Goal: Transaction & Acquisition: Book appointment/travel/reservation

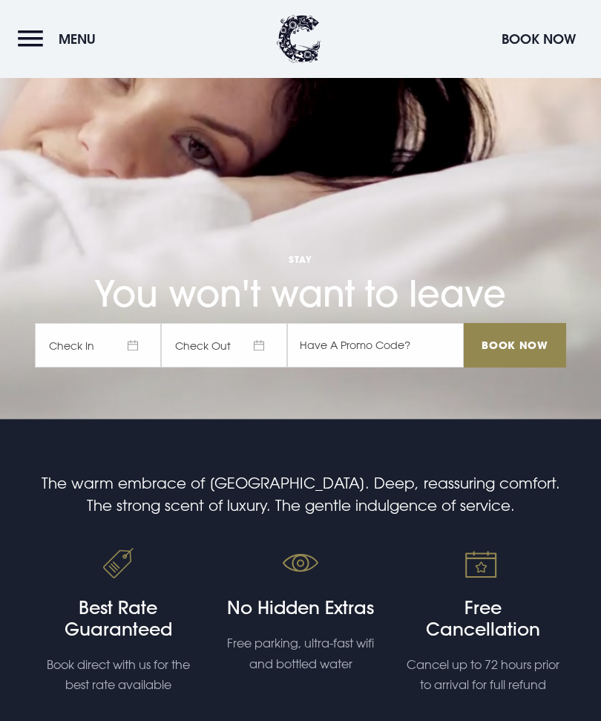
scroll to position [331, 0]
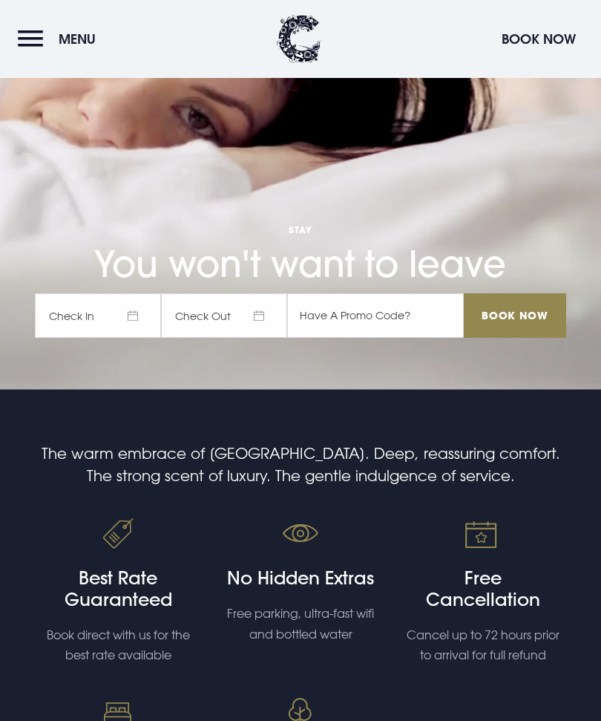
click at [136, 338] on span "Check In" at bounding box center [98, 315] width 126 height 45
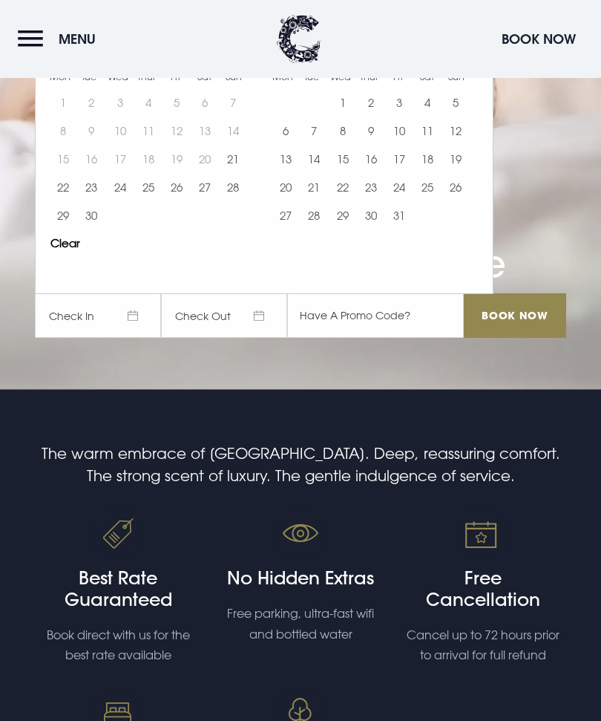
click at [375, 229] on button "30" at bounding box center [371, 215] width 28 height 28
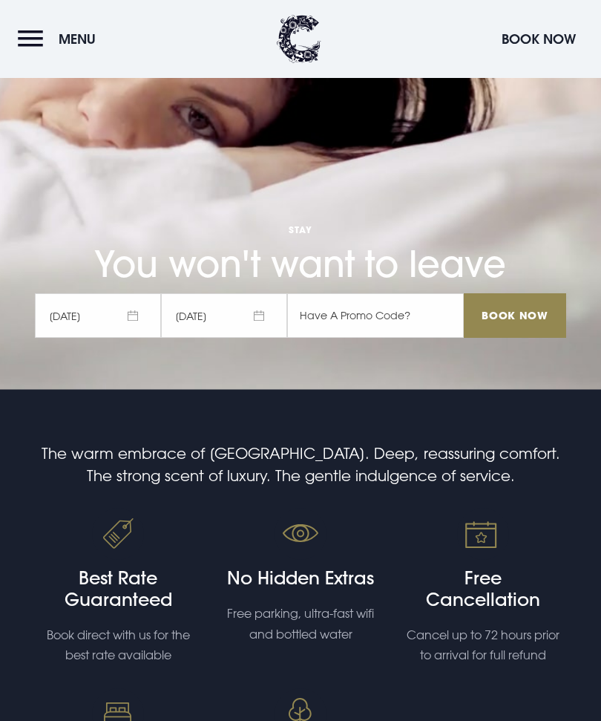
click at [255, 338] on span "31/10/2025" at bounding box center [224, 315] width 126 height 45
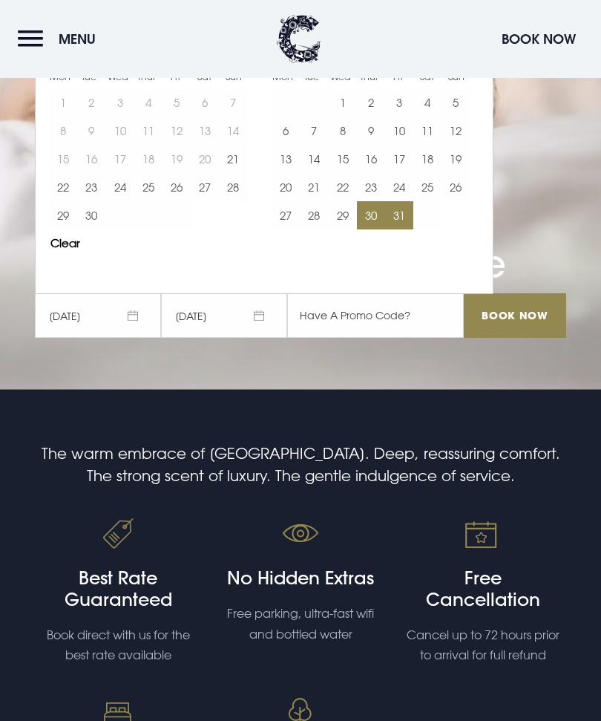
click at [490, 54] on div at bounding box center [478, 37] width 30 height 34
click at [474, 48] on button "Move forward to switch to the next month." at bounding box center [470, 33] width 28 height 28
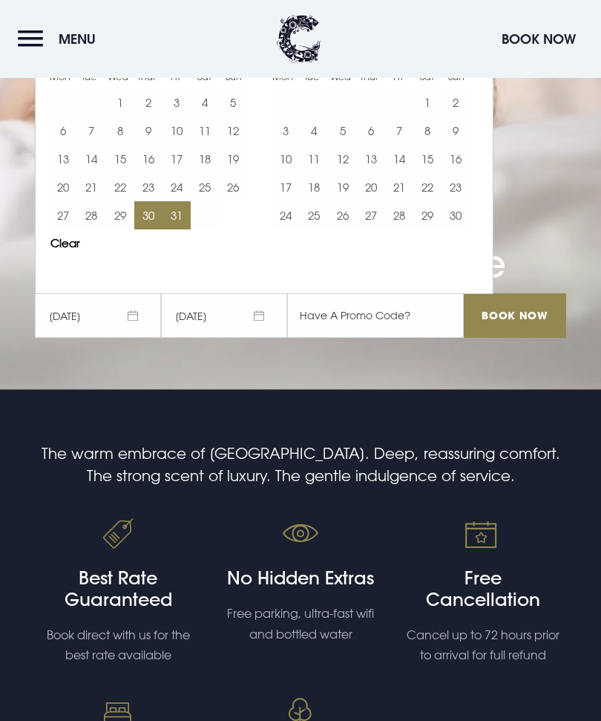
click at [460, 117] on button "2" at bounding box center [456, 102] width 28 height 28
click at [515, 338] on input "Book Now" at bounding box center [515, 315] width 102 height 45
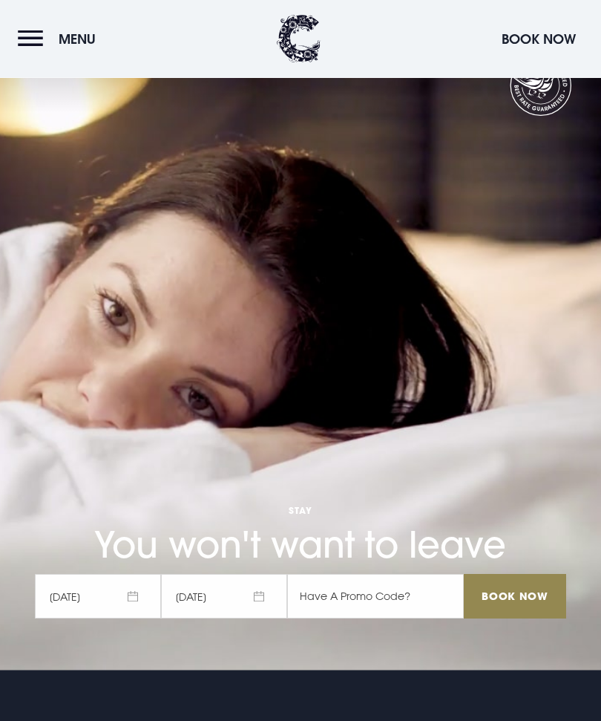
scroll to position [0, 0]
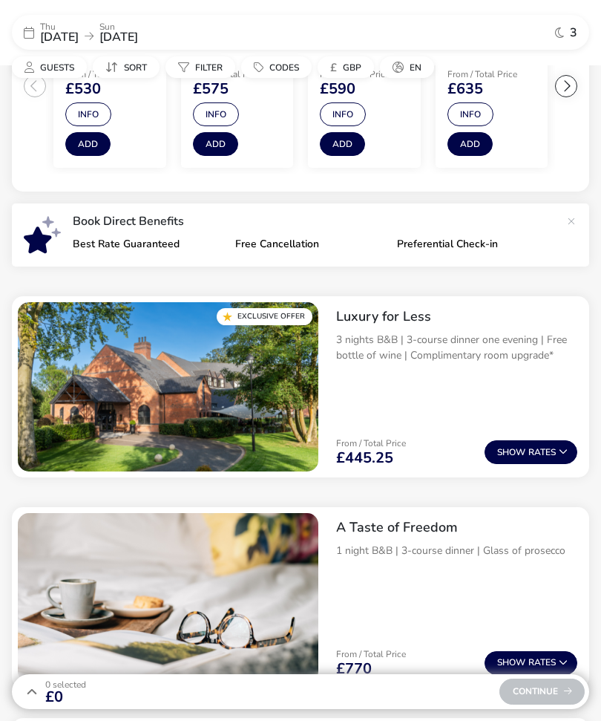
scroll to position [412, 0]
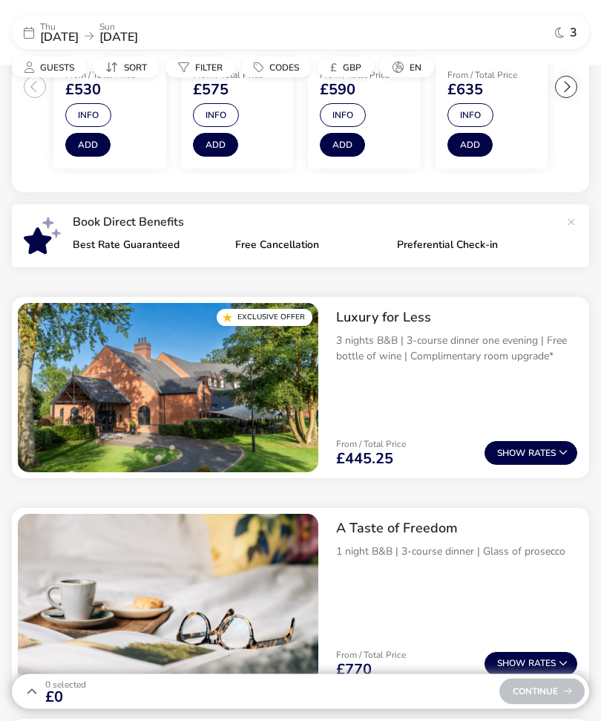
click at [538, 447] on button "Show Rates" at bounding box center [531, 454] width 93 height 24
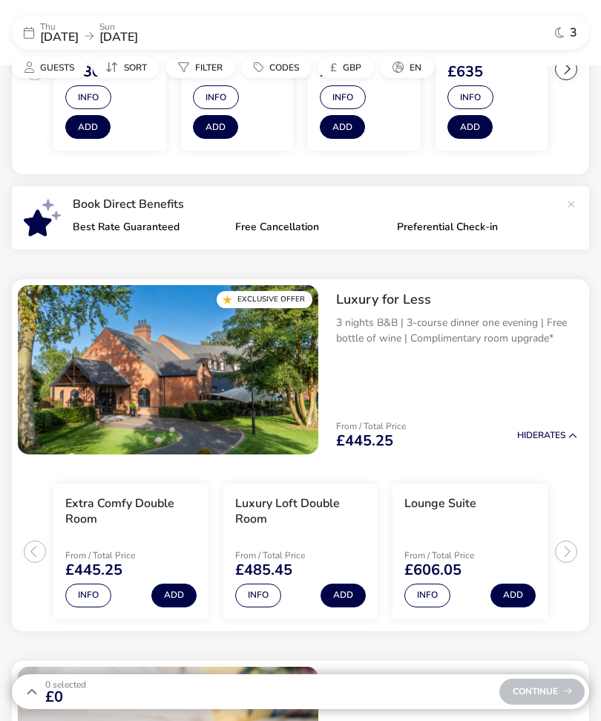
scroll to position [430, 0]
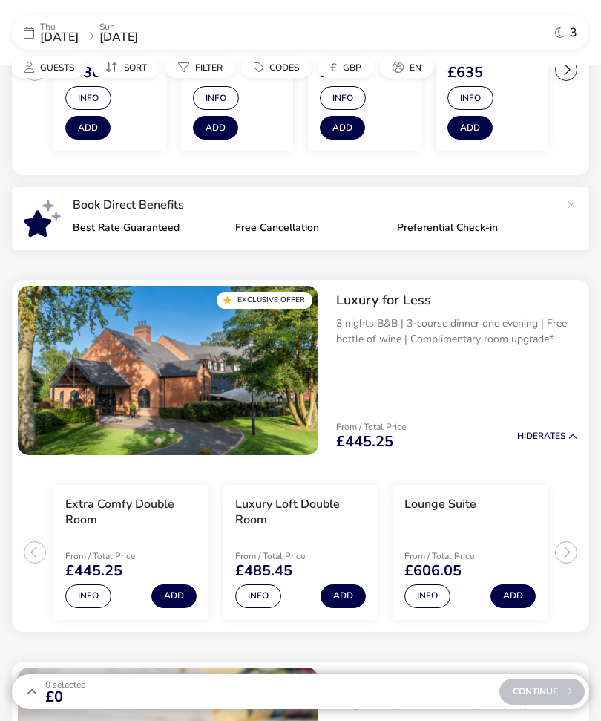
click at [437, 591] on button "Info" at bounding box center [428, 596] width 46 height 24
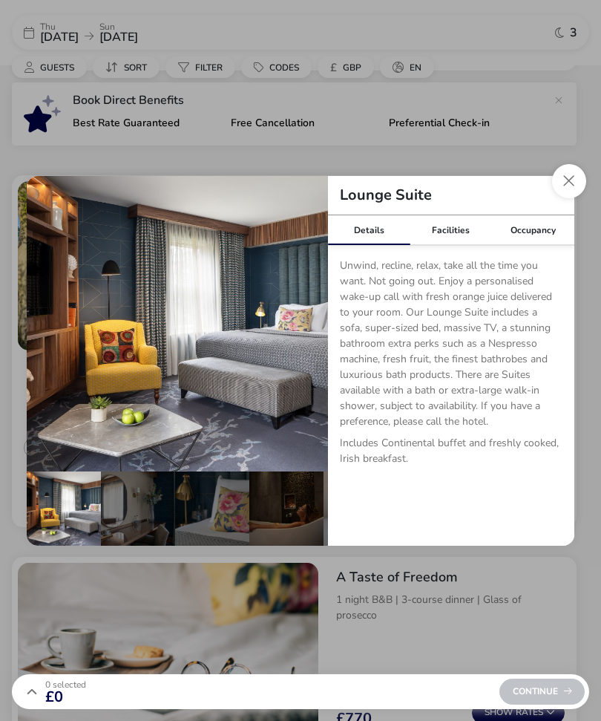
scroll to position [534, 0]
click at [578, 196] on button "Close dialog" at bounding box center [569, 181] width 34 height 34
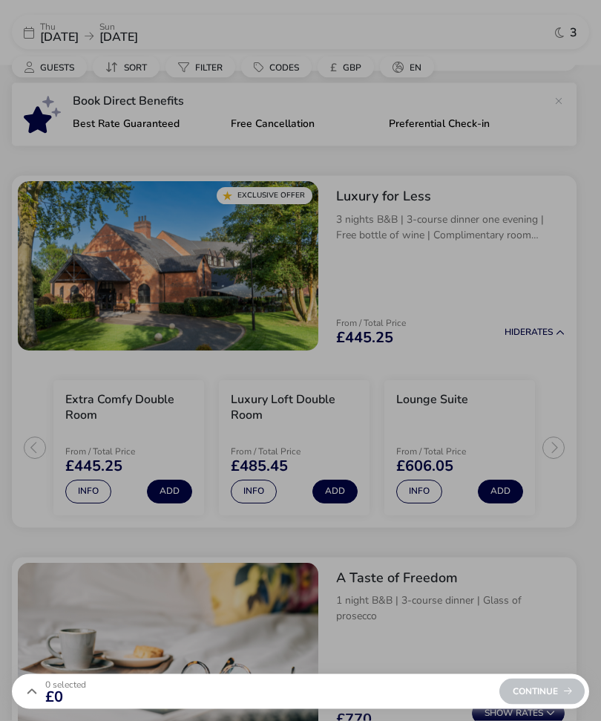
scroll to position [535, 0]
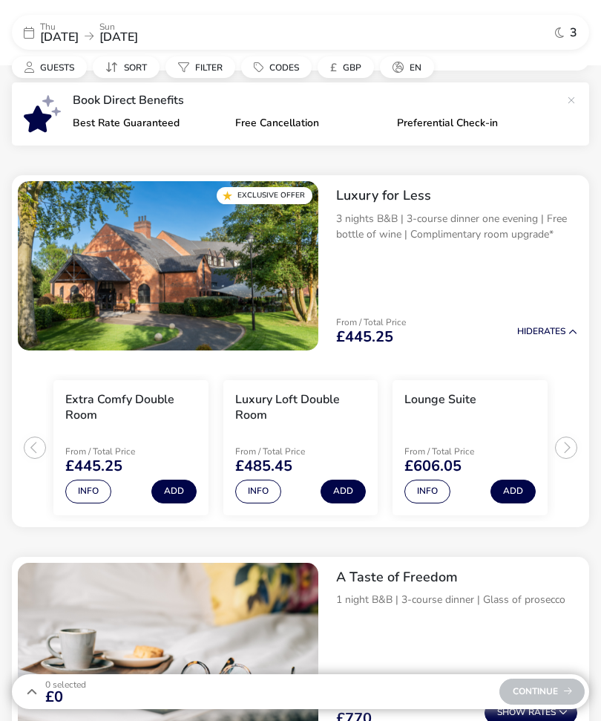
click at [265, 489] on button "Info" at bounding box center [258, 492] width 46 height 24
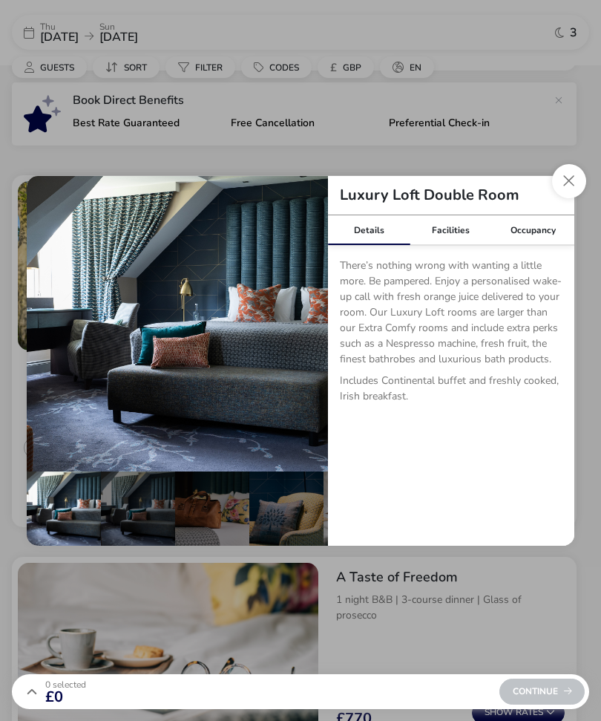
click at [562, 197] on button "Close dialog" at bounding box center [569, 181] width 34 height 34
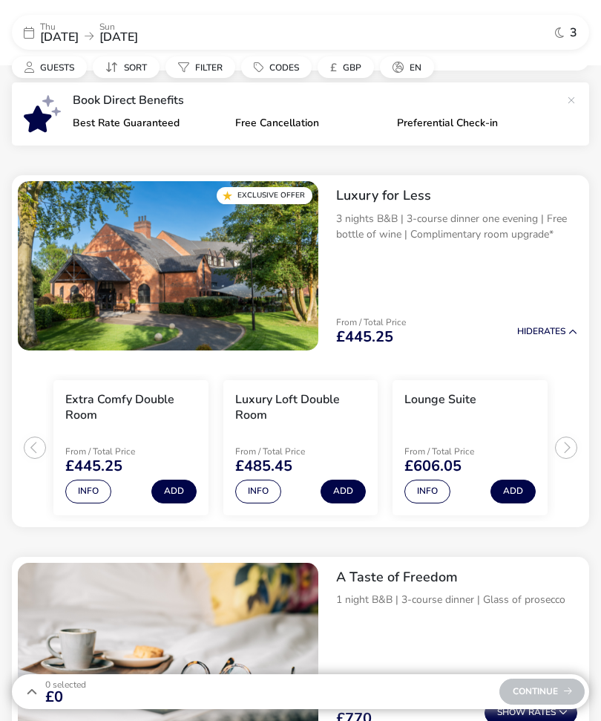
click at [439, 486] on button "Info" at bounding box center [428, 492] width 46 height 24
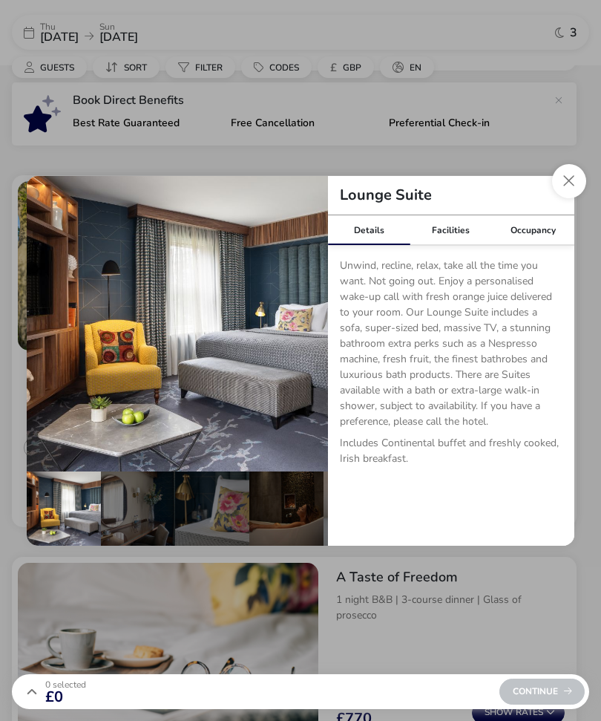
click at [578, 198] on button "Close dialog" at bounding box center [569, 181] width 34 height 34
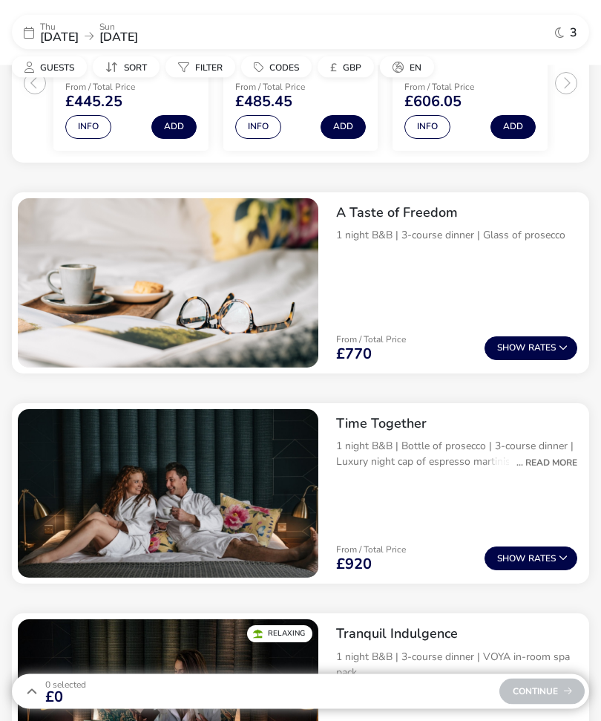
scroll to position [899, 0]
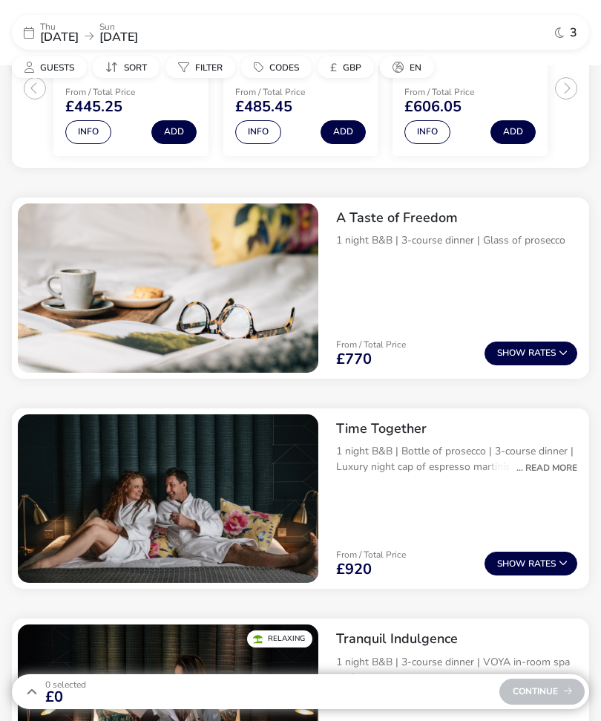
click at [535, 349] on button "Show Rates" at bounding box center [531, 354] width 93 height 24
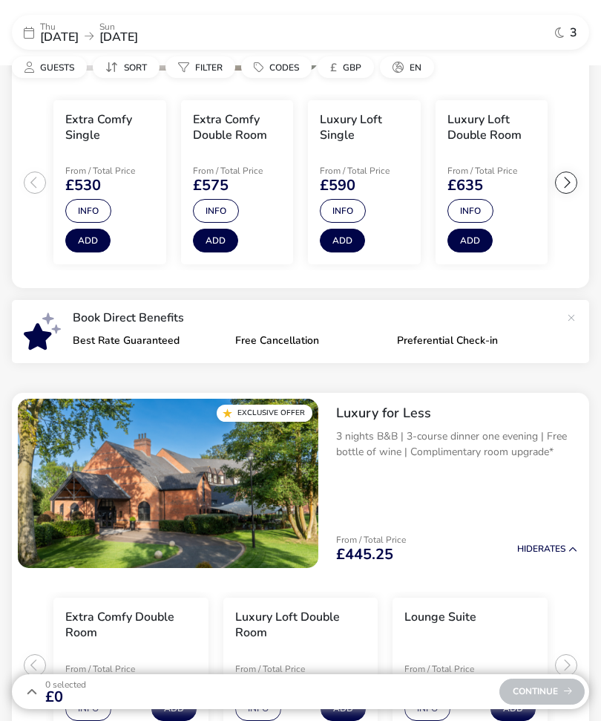
scroll to position [272, 0]
